Goal: Information Seeking & Learning: Learn about a topic

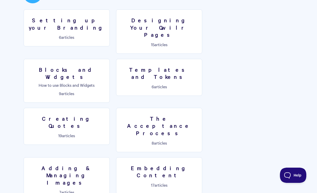
scroll to position [298, 0]
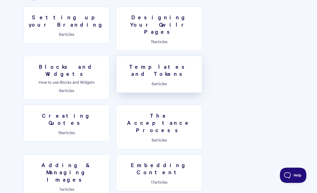
click at [116, 56] on link "Templates and Tokens 6 articles" at bounding box center [159, 74] width 86 height 37
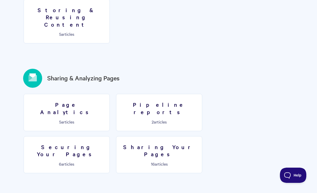
scroll to position [555, 0]
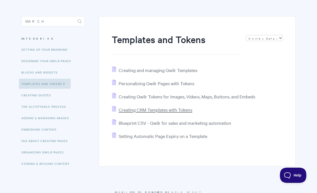
scroll to position [36, 0]
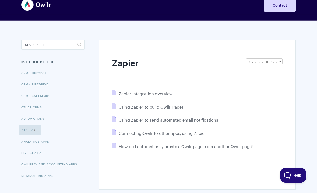
scroll to position [14, 0]
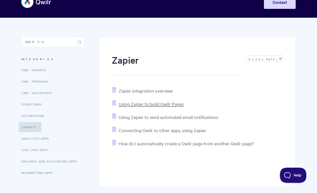
click at [163, 106] on span "Using Zapier to build Qwilr Pages" at bounding box center [151, 104] width 65 height 6
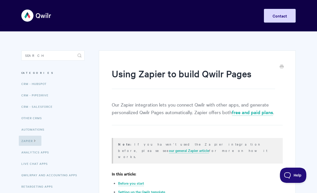
click at [35, 10] on img at bounding box center [36, 15] width 30 height 19
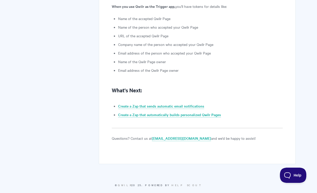
scroll to position [1289, 0]
click at [211, 113] on link "Create a Zap that automatically builds personalized Qwilr Pages" at bounding box center [169, 116] width 103 height 6
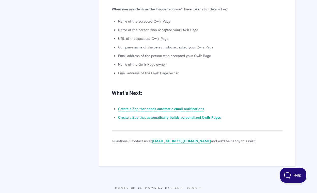
scroll to position [1286, 0]
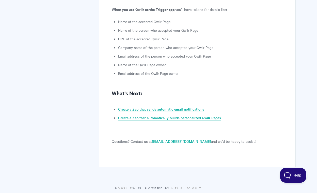
click at [251, 6] on p "When you use Qwilr as the Trigger app, you'll have tokens for details like:" at bounding box center [197, 9] width 171 height 6
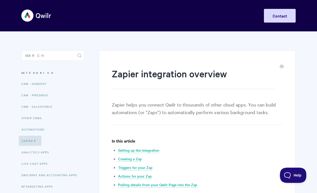
scroll to position [0, 0]
click at [36, 12] on img at bounding box center [36, 15] width 30 height 19
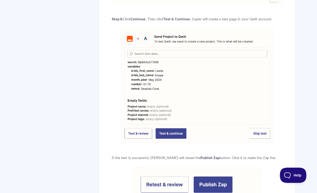
scroll to position [2104, 0]
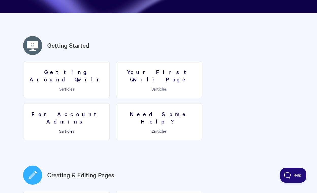
scroll to position [51, 0]
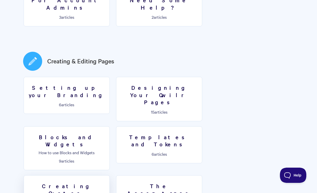
scroll to position [246, 0]
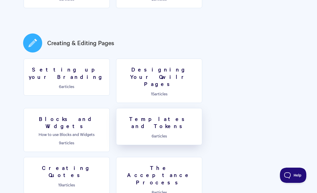
click at [116, 111] on link "Templates and Tokens 6 articles" at bounding box center [159, 126] width 86 height 37
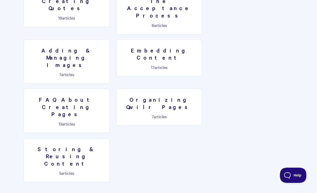
scroll to position [420, 0]
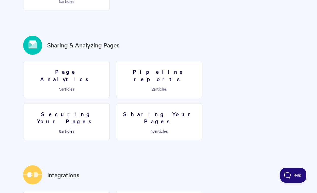
scroll to position [585, 0]
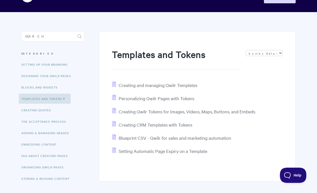
scroll to position [20, 0]
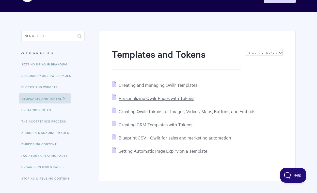
click at [163, 98] on span "Personalizing Qwilr Pages with Tokens" at bounding box center [157, 98] width 76 height 6
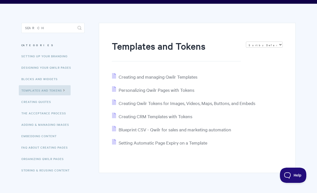
scroll to position [29, 0]
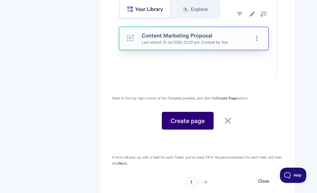
scroll to position [1504, 0]
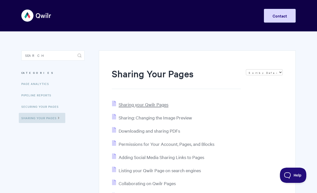
click at [154, 106] on span "Sharing your Qwilr Pages" at bounding box center [144, 105] width 50 height 6
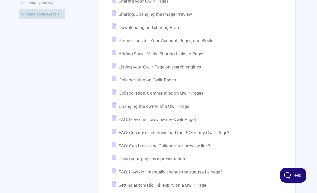
scroll to position [79, 0]
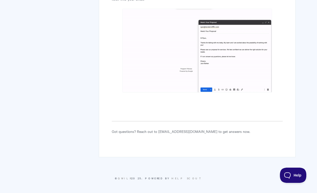
scroll to position [1463, 0]
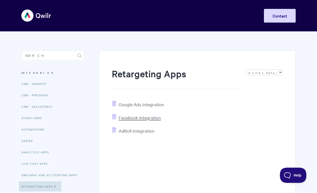
click at [151, 116] on span "Facebook Integration" at bounding box center [140, 118] width 42 height 6
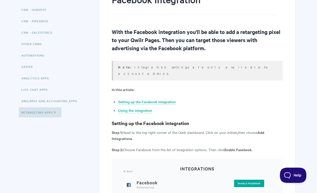
scroll to position [105, 0]
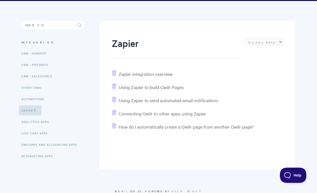
scroll to position [30, 0]
click at [210, 127] on span "How do I automatically create a Qwilr page from another Qwilr page?" at bounding box center [186, 127] width 135 height 6
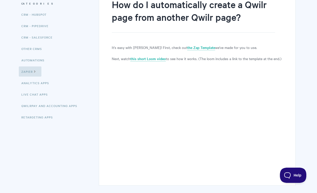
scroll to position [62, 0]
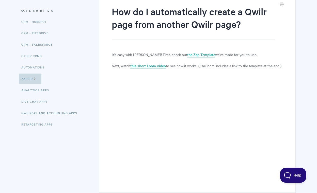
click at [32, 79] on link "Zapier" at bounding box center [30, 79] width 23 height 10
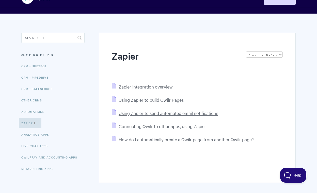
scroll to position [18, 0]
